Goal: Information Seeking & Learning: Learn about a topic

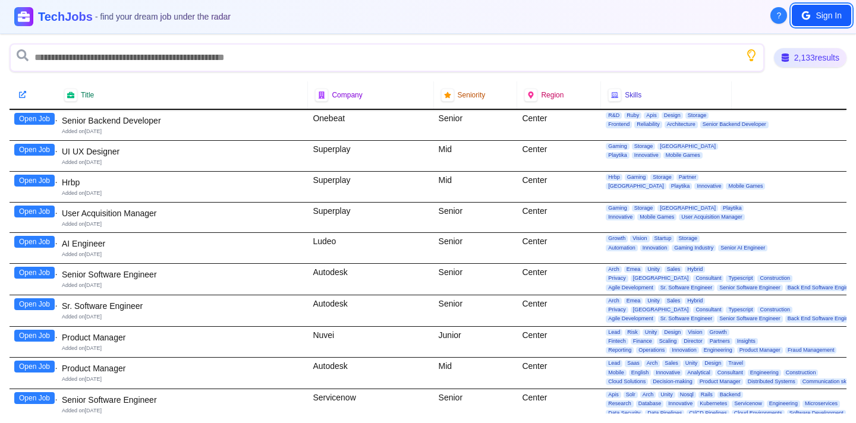
click at [816, 12] on button "Sign In" at bounding box center [820, 15] width 59 height 21
click at [823, 56] on div "2,133 results" at bounding box center [810, 58] width 77 height 20
click at [771, 59] on div "2,133 results" at bounding box center [428, 57] width 837 height 29
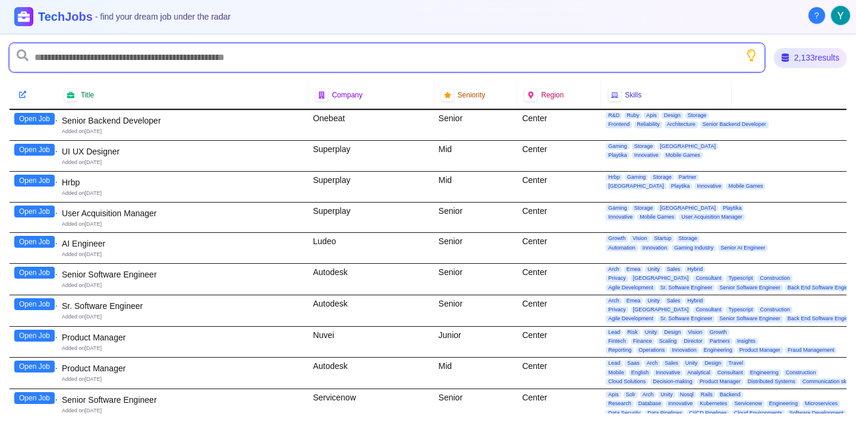
click at [688, 55] on input "text" at bounding box center [387, 57] width 755 height 29
type input "*********"
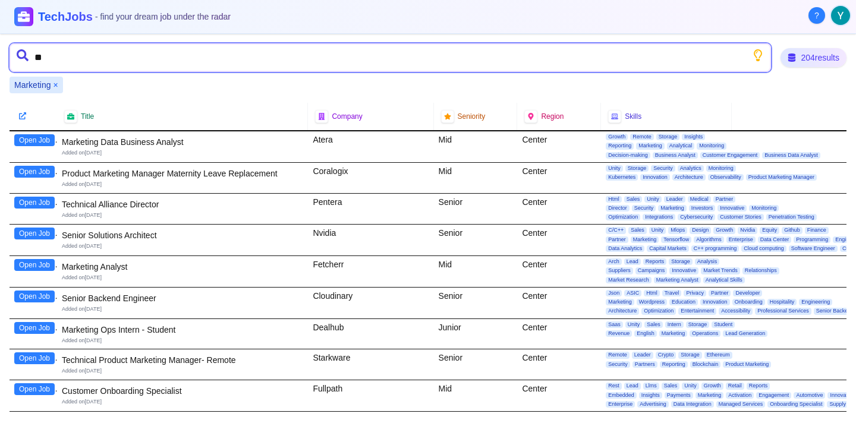
type input "*"
type input "*********"
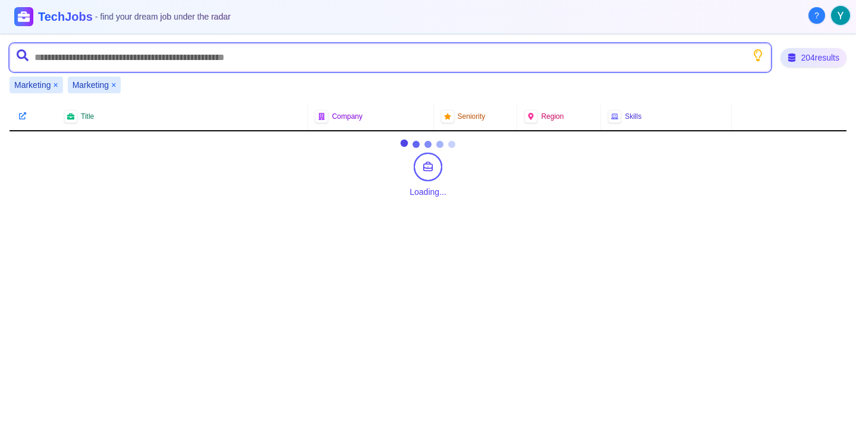
type input "*"
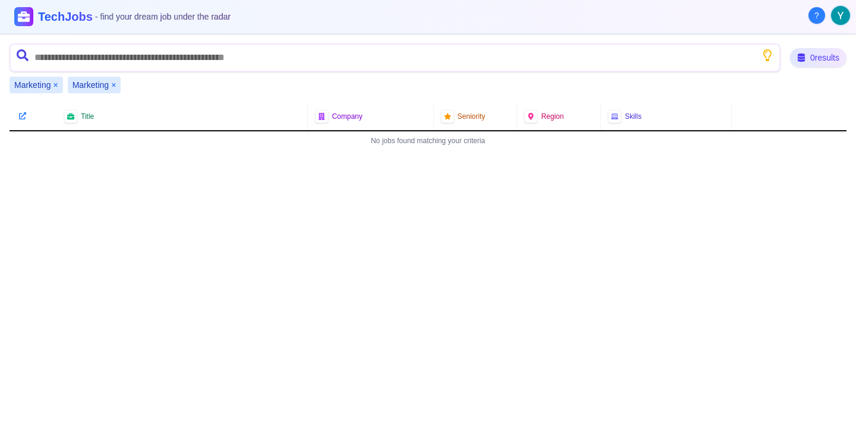
click at [113, 85] on button "×" at bounding box center [113, 85] width 5 height 12
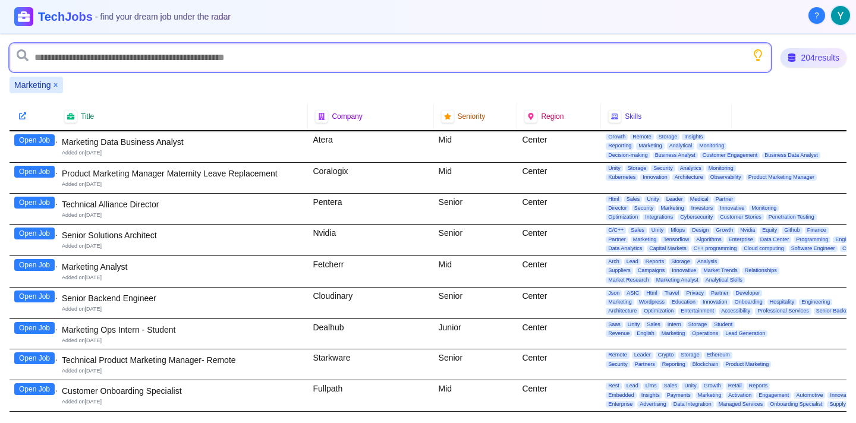
click at [81, 60] on input "text" at bounding box center [390, 57] width 761 height 29
type input "*******"
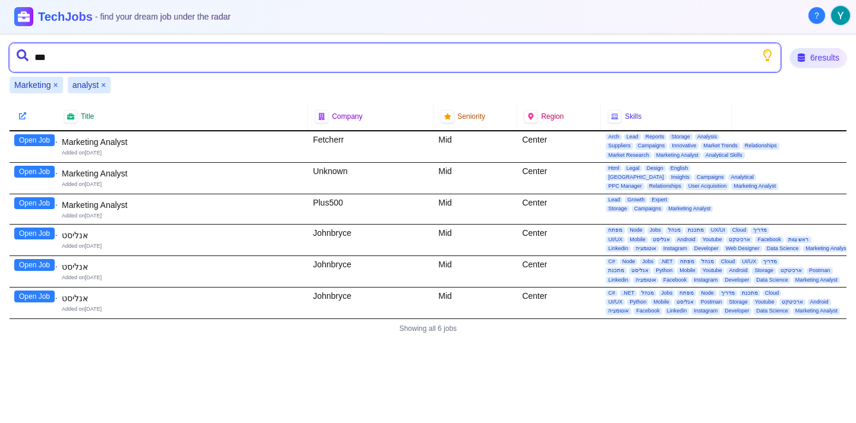
type input "****"
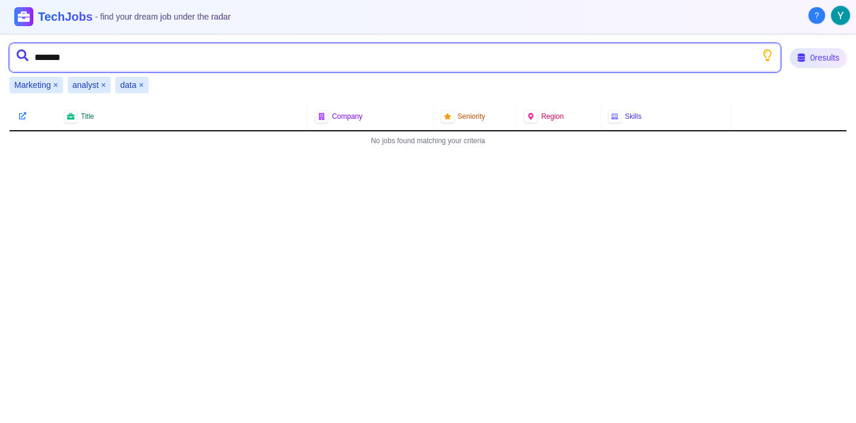
type input "********"
type input "***"
type input "****"
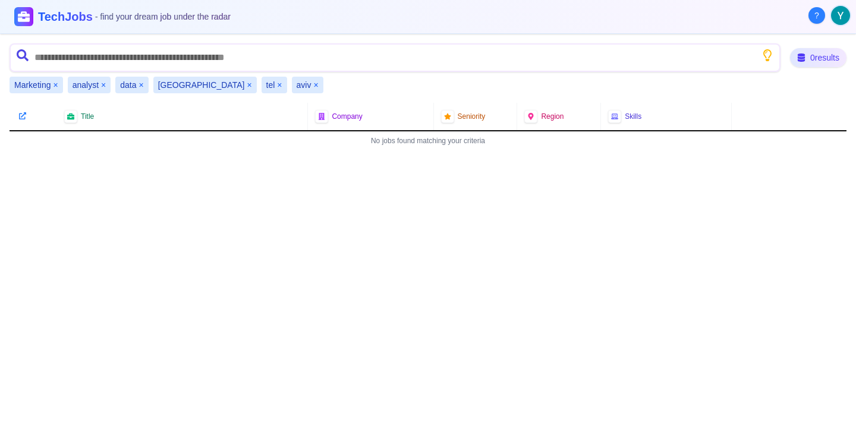
click at [277, 83] on button "×" at bounding box center [279, 85] width 5 height 12
click at [283, 83] on button "×" at bounding box center [285, 85] width 5 height 12
click at [247, 82] on button "×" at bounding box center [249, 85] width 5 height 12
click at [138, 84] on button "×" at bounding box center [140, 85] width 5 height 12
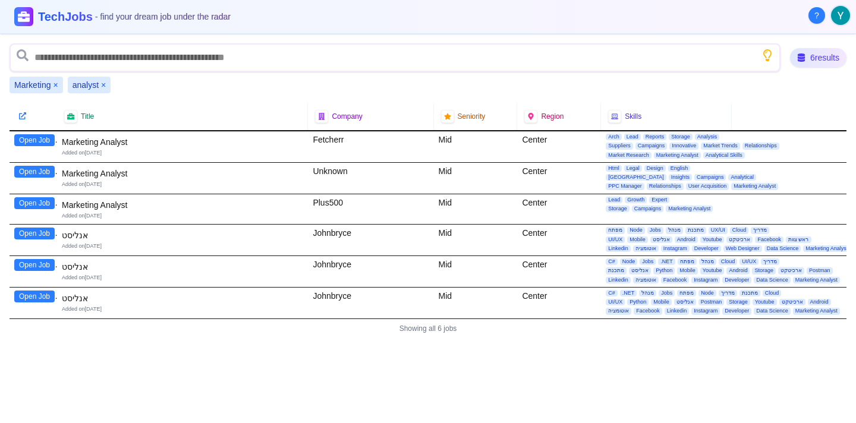
click at [38, 140] on button "Open Job" at bounding box center [34, 140] width 40 height 12
click at [43, 200] on button "Open Job" at bounding box center [34, 203] width 40 height 12
click at [34, 171] on button "Open Job" at bounding box center [34, 172] width 40 height 12
click at [55, 84] on button "×" at bounding box center [55, 85] width 5 height 12
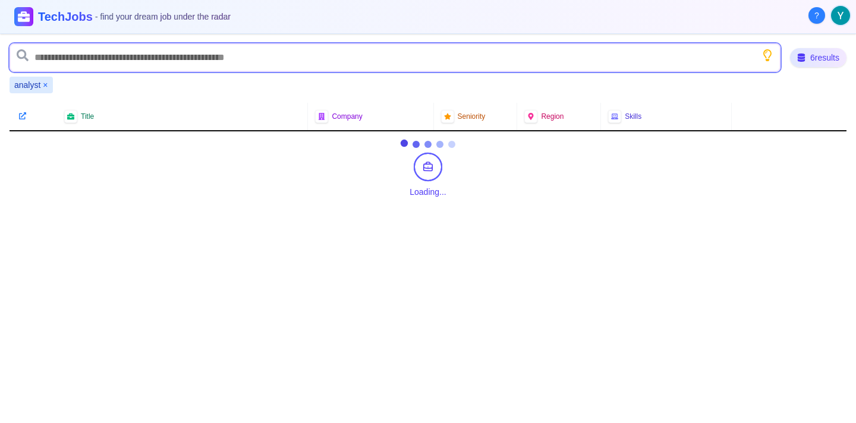
click at [75, 60] on input "text" at bounding box center [395, 57] width 771 height 29
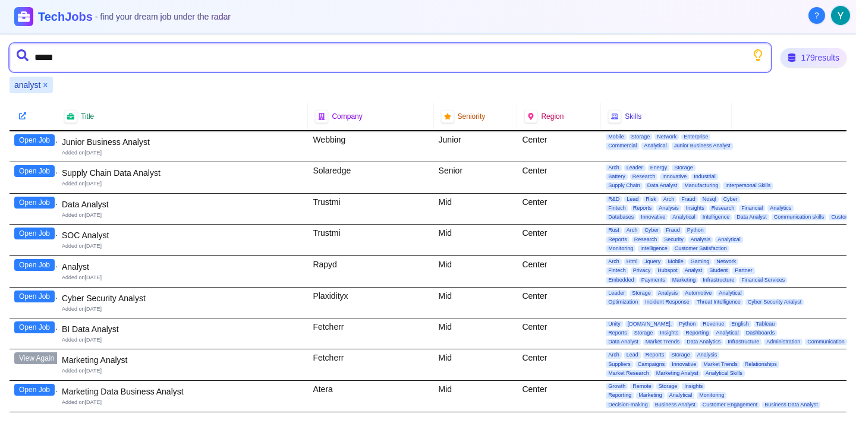
type input "******"
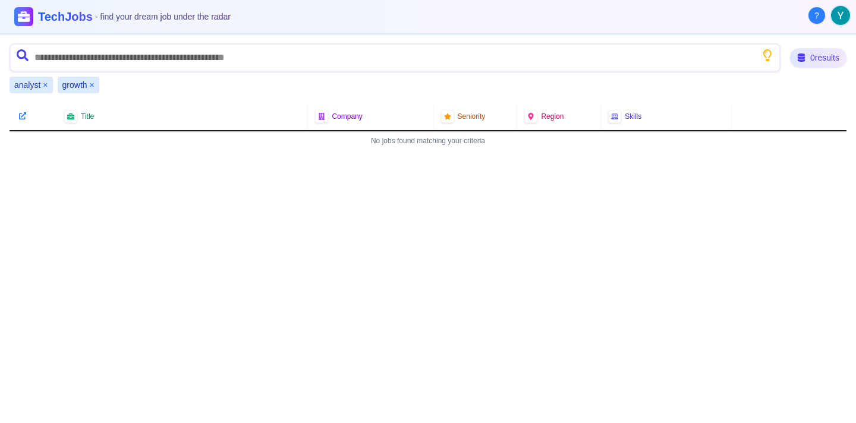
click at [43, 86] on button "×" at bounding box center [45, 85] width 5 height 12
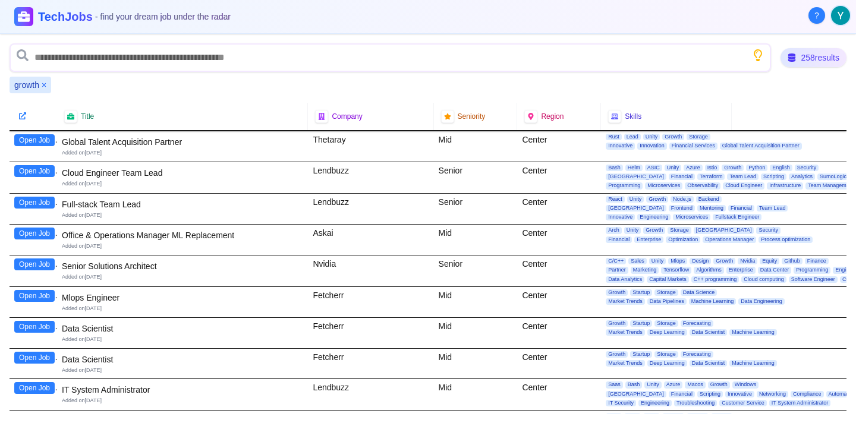
click at [184, 72] on div "258 results growth ×" at bounding box center [428, 68] width 837 height 50
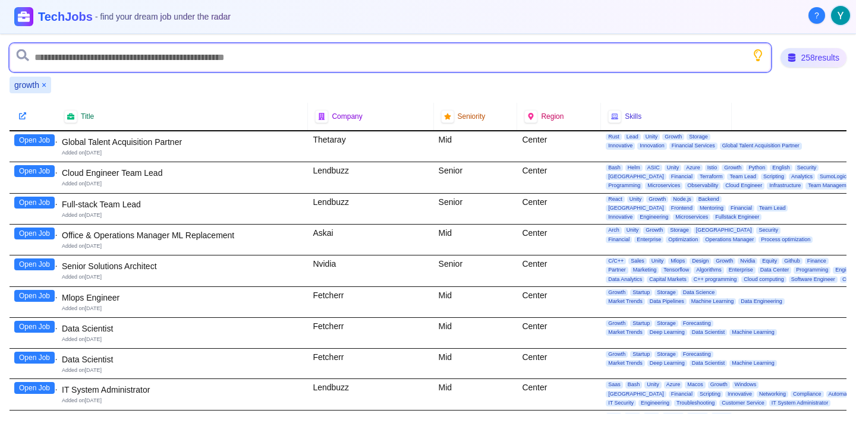
click at [192, 60] on input "text" at bounding box center [390, 57] width 761 height 29
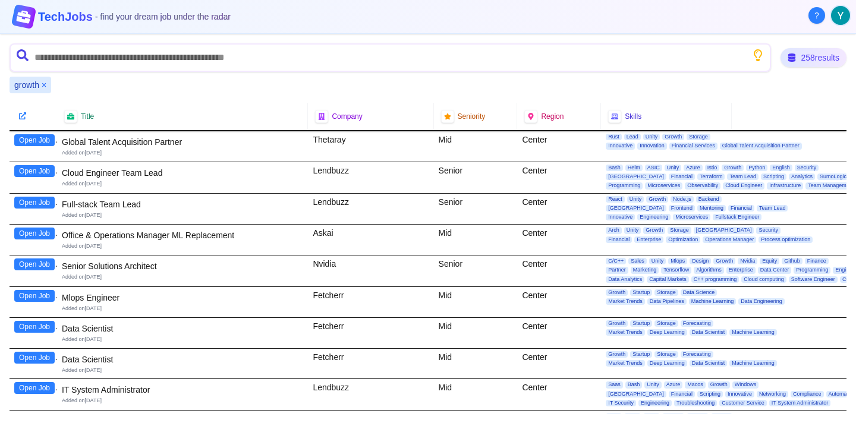
click at [23, 19] on icon at bounding box center [24, 17] width 16 height 16
click at [806, 57] on div "258 results" at bounding box center [813, 58] width 68 height 20
click at [788, 53] on icon at bounding box center [791, 57] width 8 height 8
click at [821, 14] on button "?" at bounding box center [816, 15] width 17 height 17
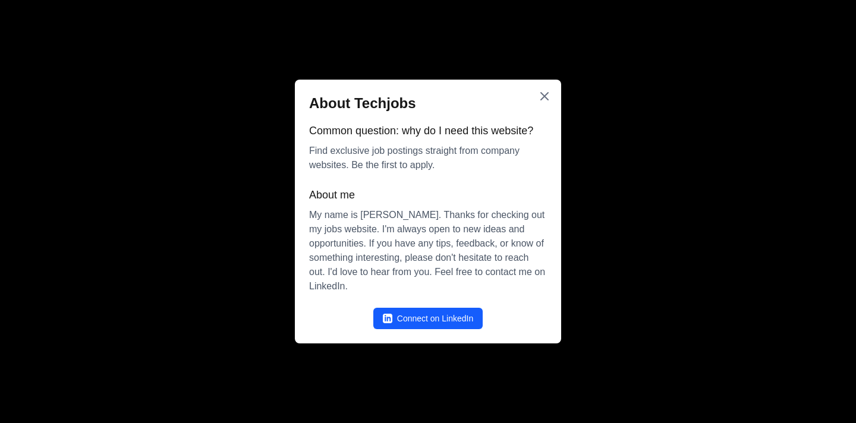
click at [652, 84] on div at bounding box center [428, 211] width 856 height 423
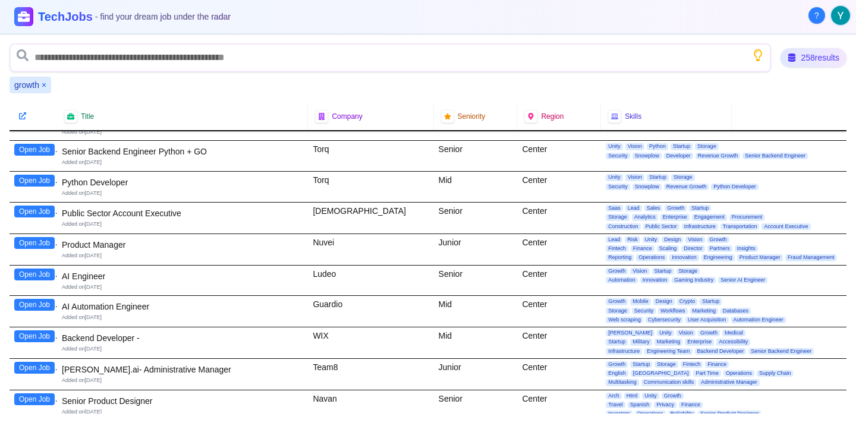
scroll to position [632, 0]
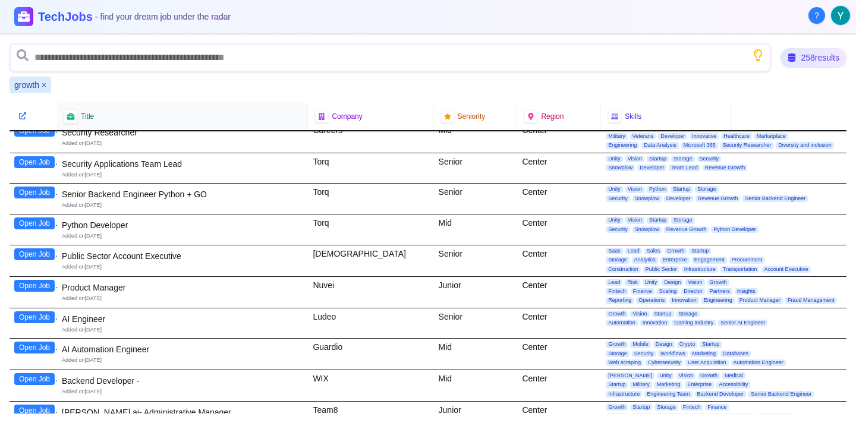
click at [72, 116] on icon at bounding box center [71, 116] width 8 height 8
click at [343, 112] on span "Company" at bounding box center [347, 117] width 30 height 10
click at [471, 116] on span "Seniority" at bounding box center [472, 117] width 28 height 10
click at [21, 113] on icon at bounding box center [22, 116] width 8 height 8
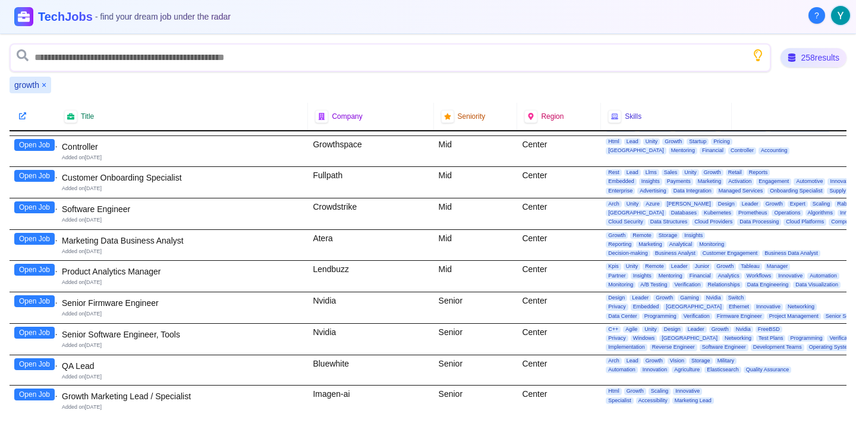
scroll to position [0, 0]
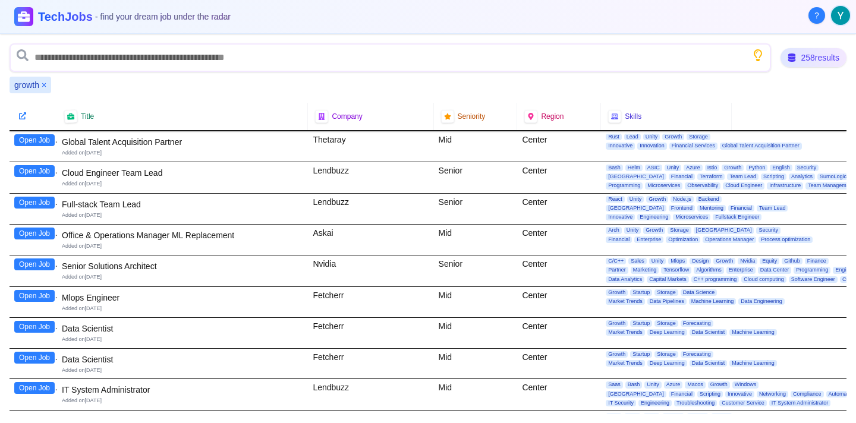
click at [40, 84] on div "growth ×" at bounding box center [31, 85] width 42 height 17
click at [43, 84] on button "×" at bounding box center [44, 85] width 5 height 12
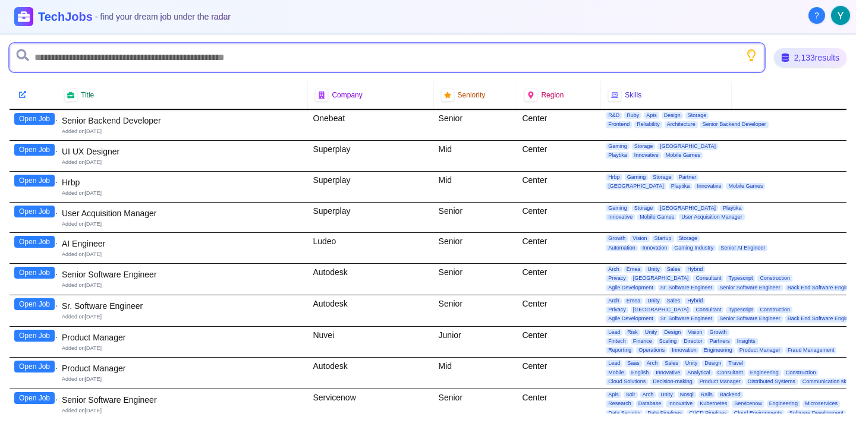
click at [64, 64] on input "text" at bounding box center [387, 57] width 755 height 29
type input "*******"
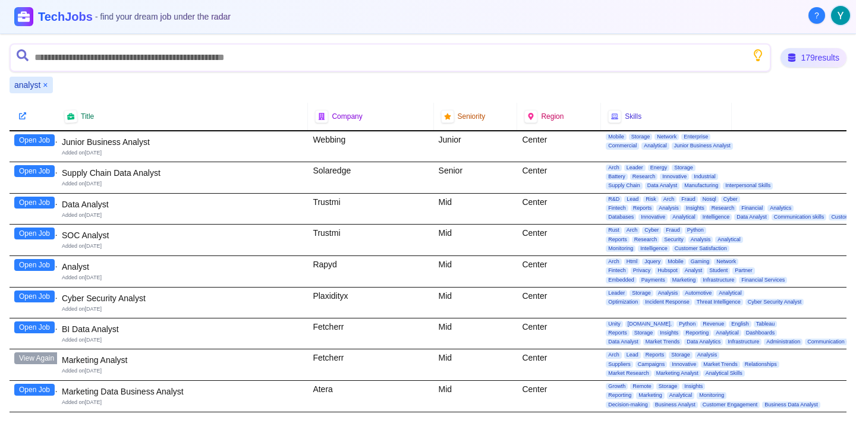
click at [46, 172] on button "Open Job" at bounding box center [34, 171] width 40 height 12
click at [39, 203] on button "Open Job" at bounding box center [34, 203] width 40 height 12
click at [31, 264] on button "Open Job" at bounding box center [34, 265] width 40 height 12
click at [34, 298] on button "Open Job" at bounding box center [34, 297] width 40 height 12
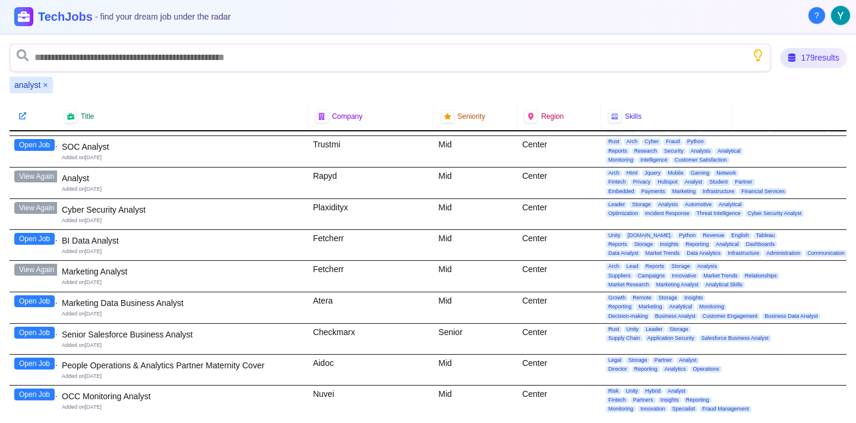
scroll to position [89, 0]
click at [36, 301] on button "Open Job" at bounding box center [34, 301] width 40 height 12
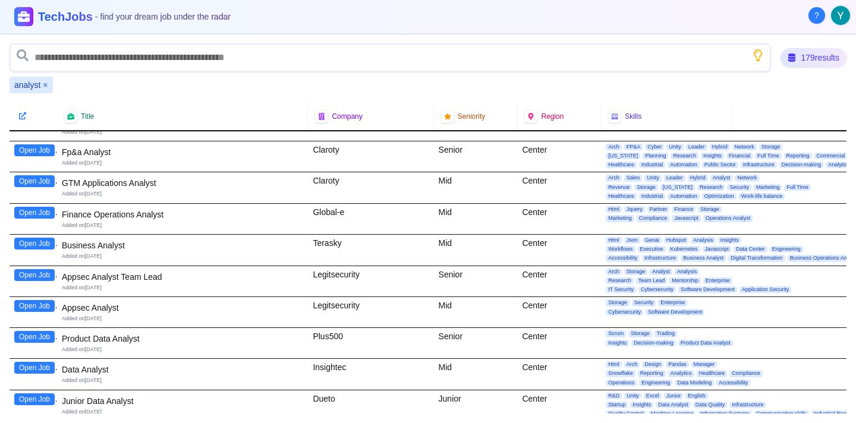
scroll to position [490, 0]
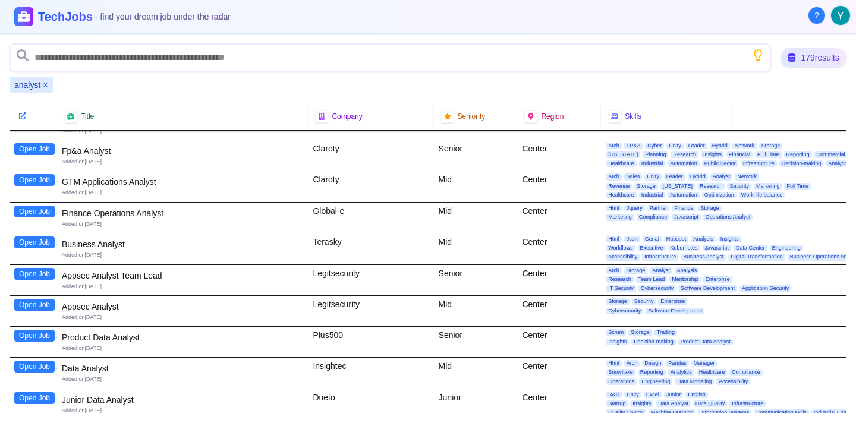
click at [28, 332] on button "Open Job" at bounding box center [34, 336] width 40 height 12
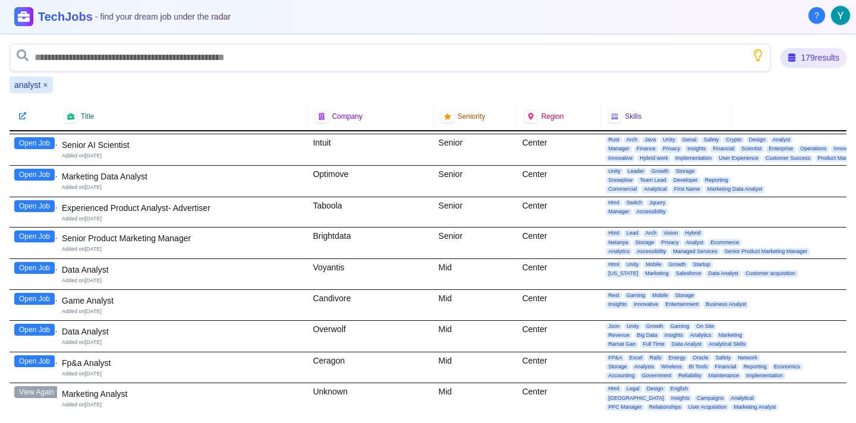
scroll to position [1275, 0]
click at [40, 269] on button "Open Job" at bounding box center [34, 267] width 40 height 12
click at [43, 204] on button "Open Job" at bounding box center [34, 206] width 40 height 12
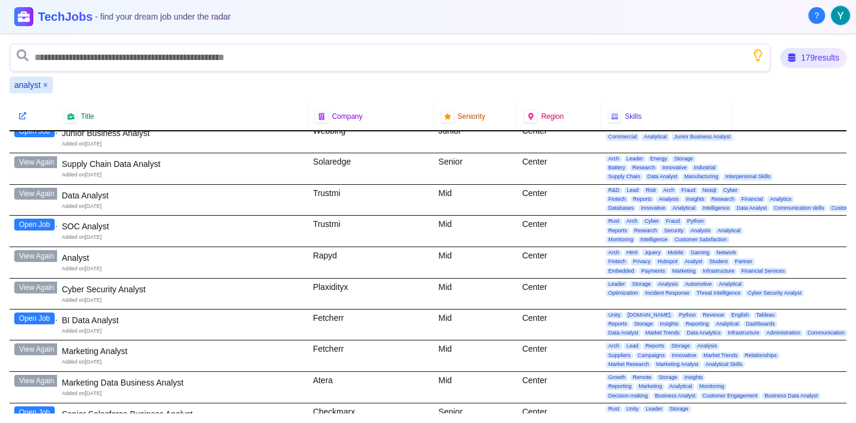
scroll to position [0, 0]
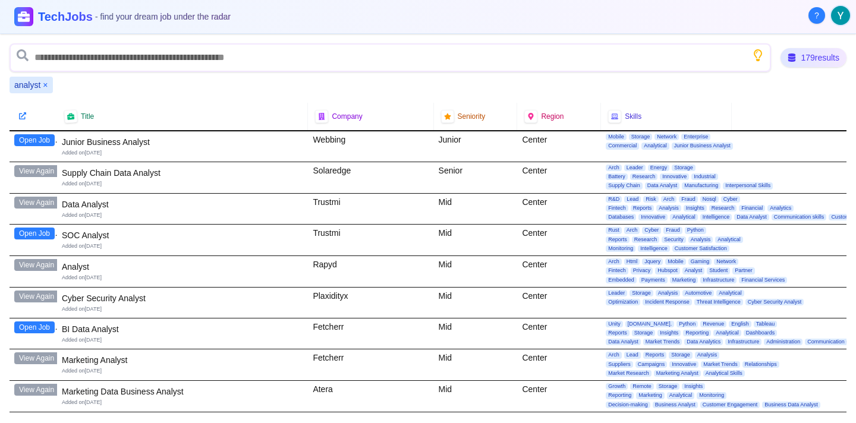
click at [738, 105] on div "Title Company Seniority Region Skills" at bounding box center [428, 117] width 837 height 28
